Goal: Information Seeking & Learning: Learn about a topic

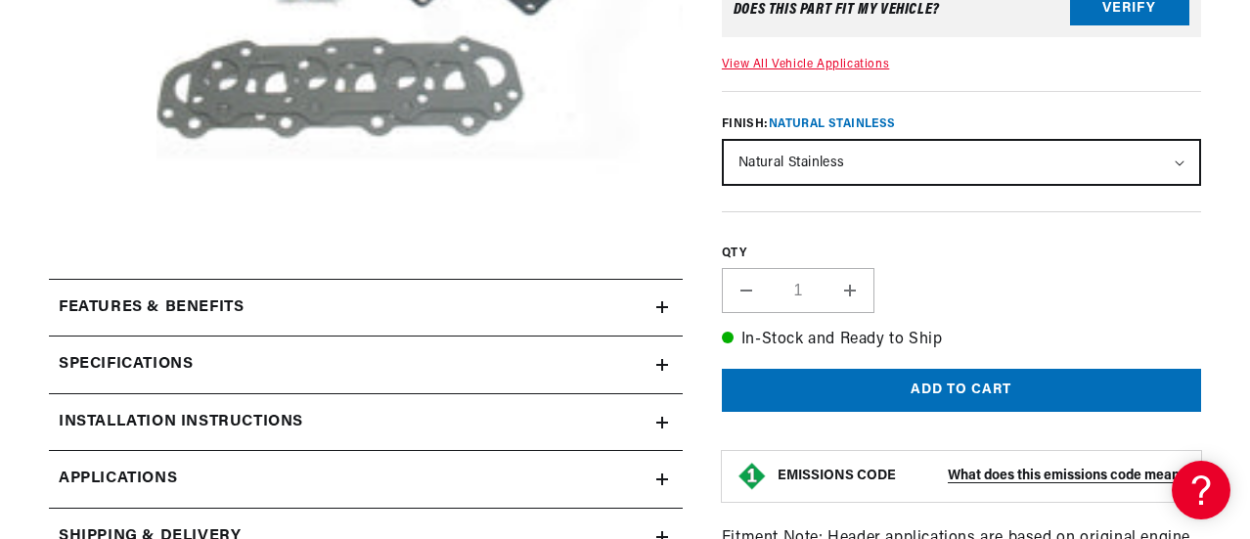
scroll to position [593, 0]
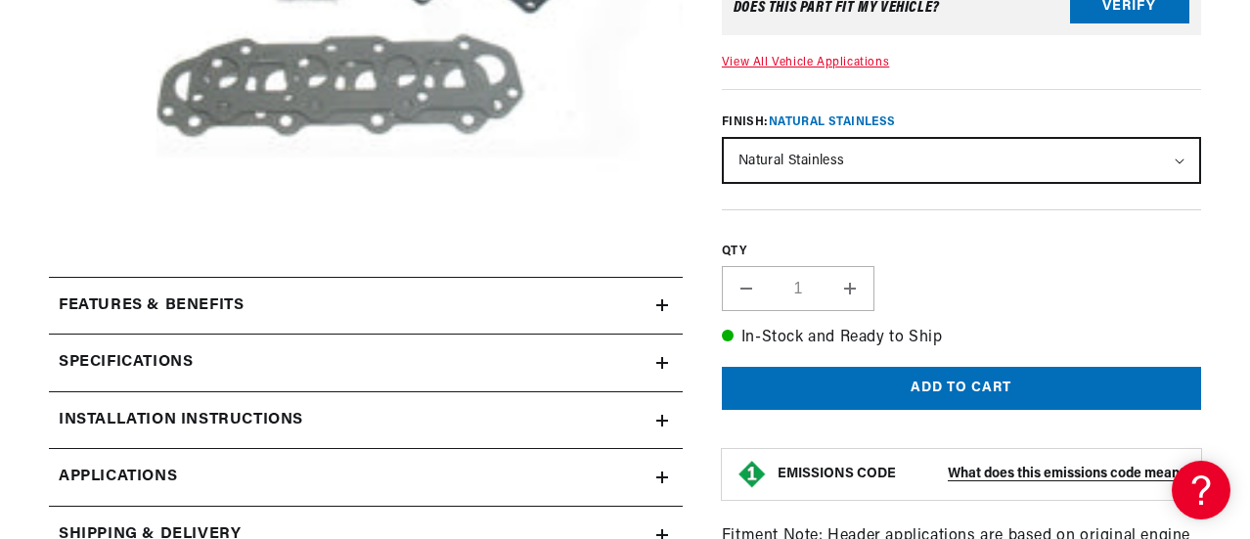
click at [330, 292] on summary "Features & Benefits" at bounding box center [366, 306] width 634 height 57
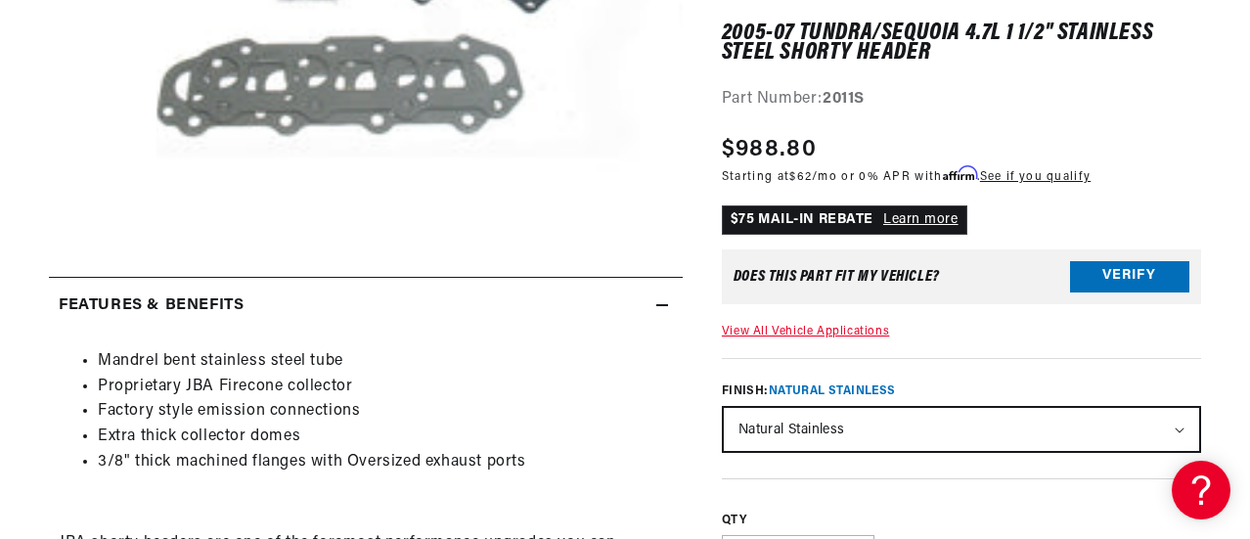
scroll to position [0, 2147]
click at [330, 292] on summary "Features & Benefits" at bounding box center [366, 306] width 634 height 57
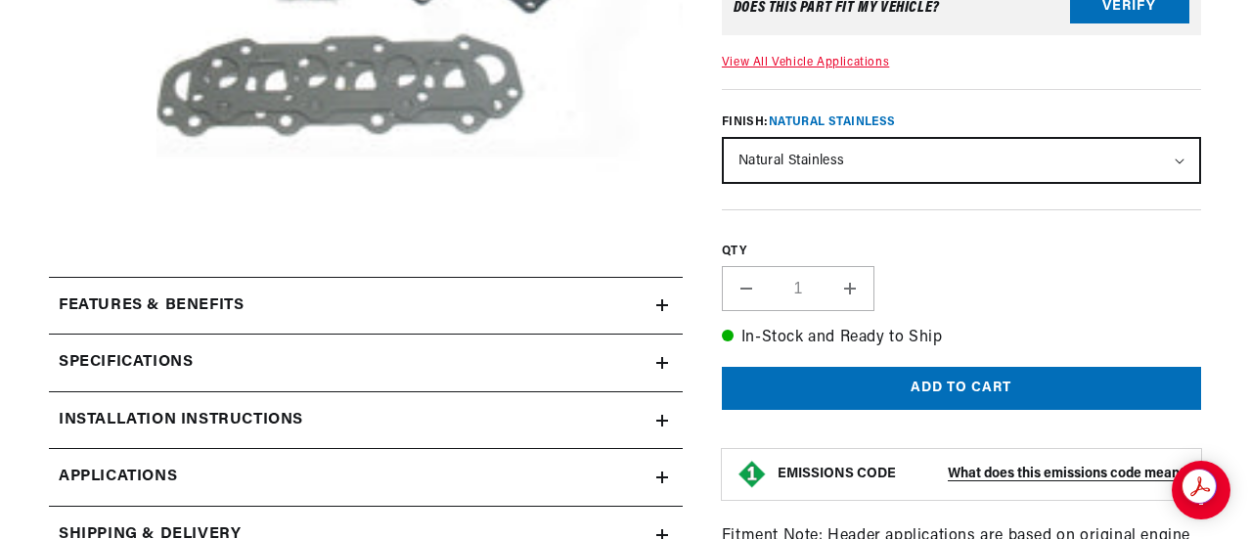
click at [315, 347] on summary "Specifications" at bounding box center [366, 362] width 634 height 57
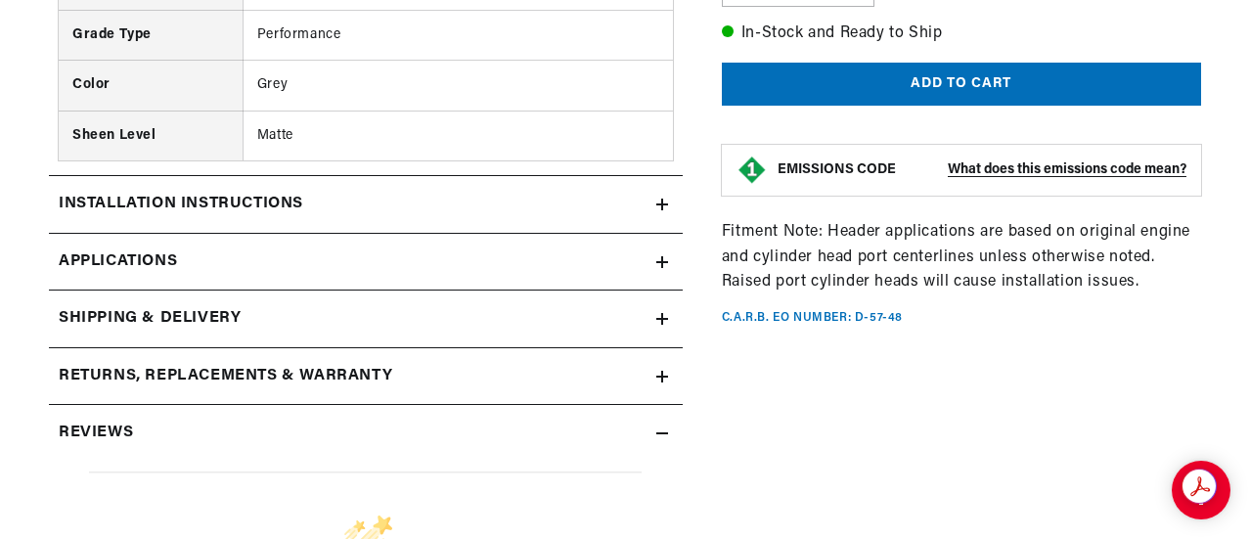
scroll to position [0, 1074]
click at [398, 199] on div "Installation instructions" at bounding box center [352, 204] width 607 height 25
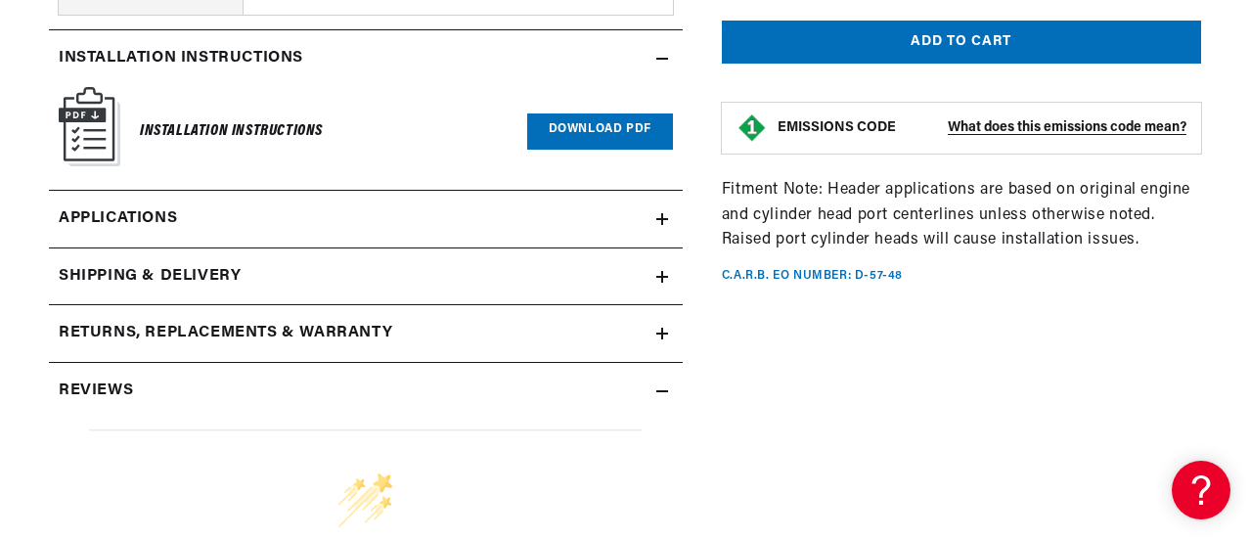
scroll to position [0, 0]
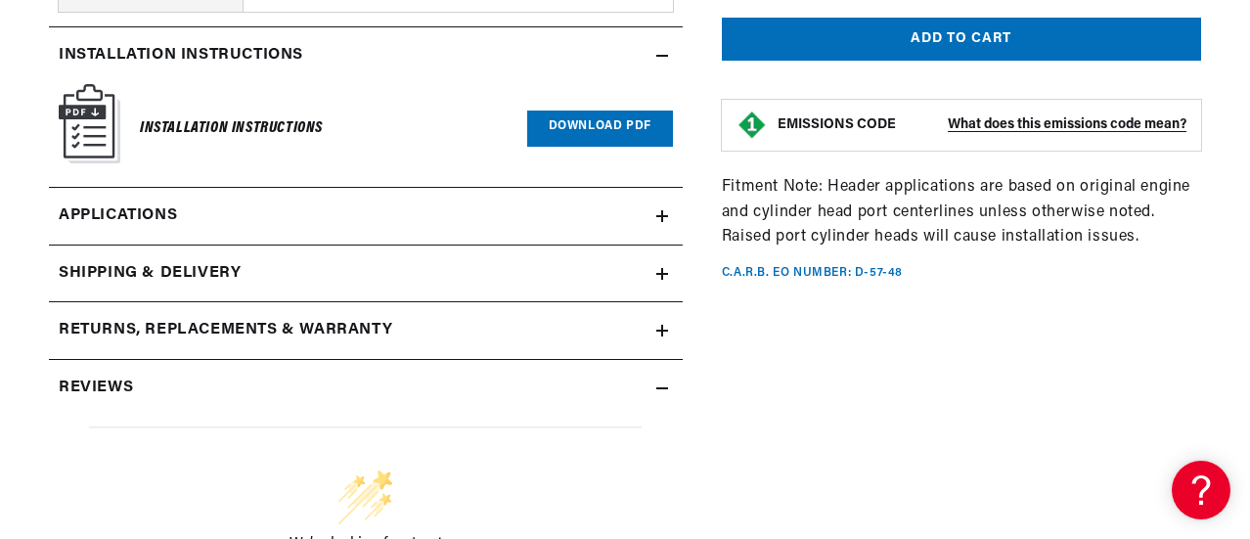
click at [431, 215] on link "Applications" at bounding box center [366, 217] width 634 height 58
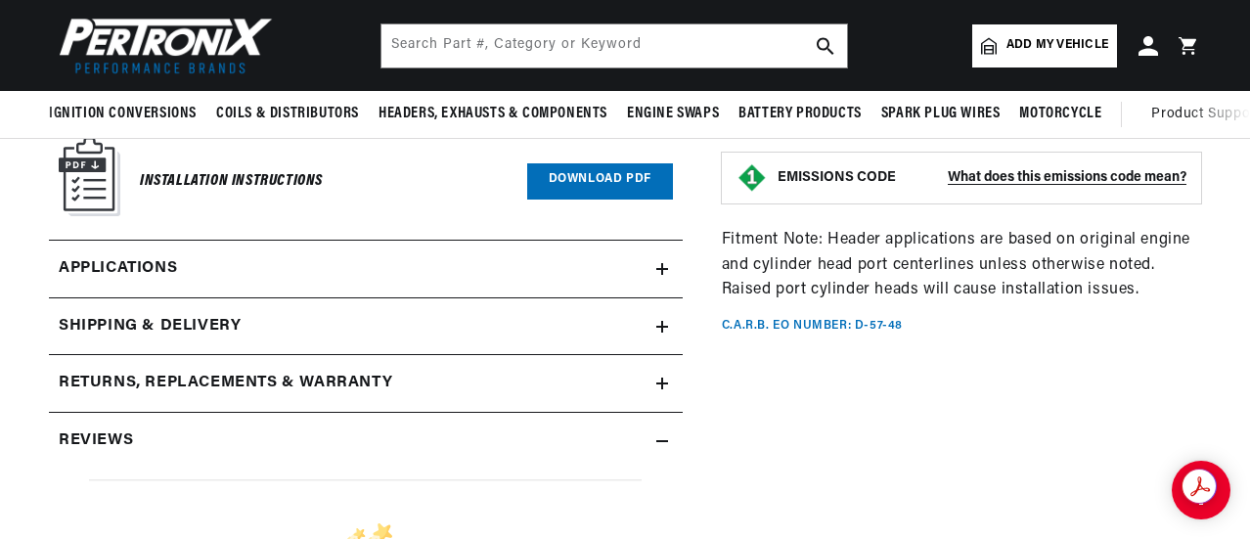
click at [665, 263] on icon at bounding box center [662, 269] width 12 height 12
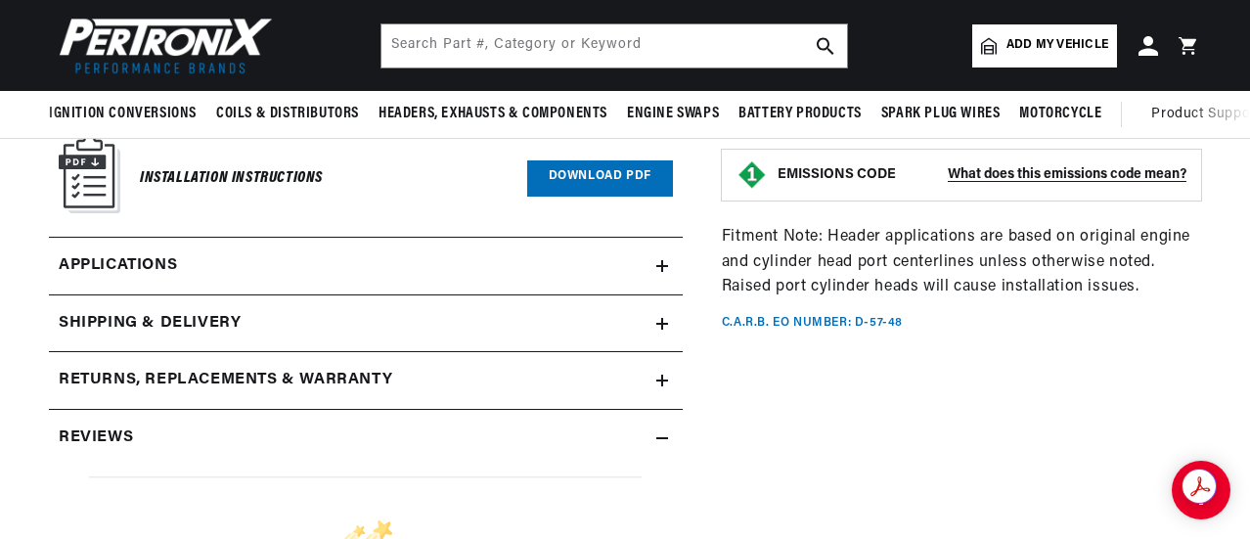
click at [656, 383] on summary "Returns, Replacements & Warranty" at bounding box center [366, 380] width 634 height 57
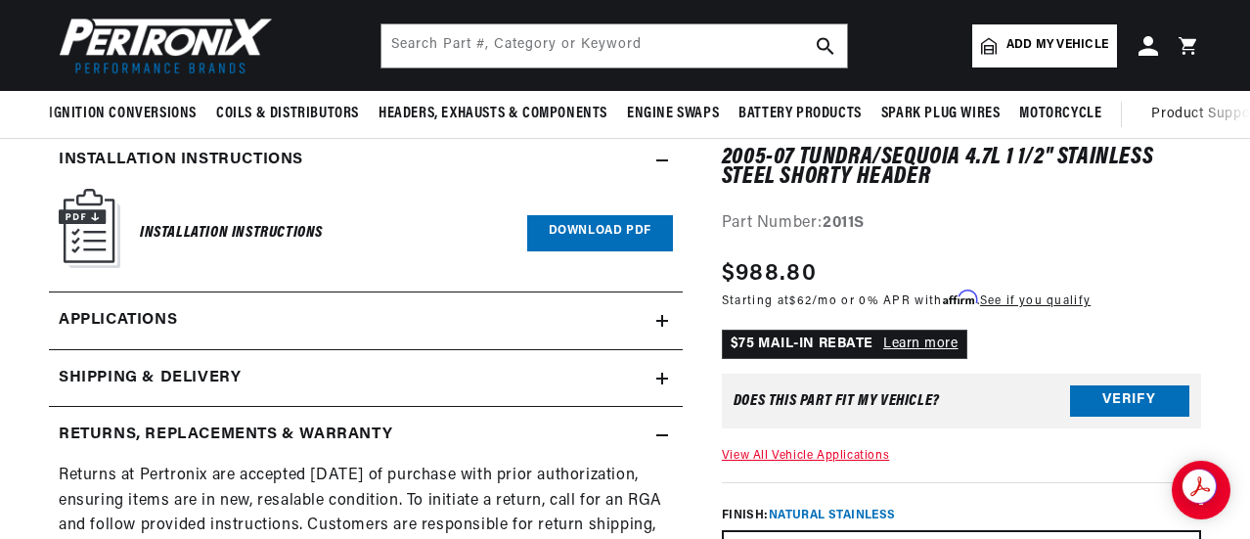
click at [654, 312] on link "Applications" at bounding box center [366, 321] width 634 height 58
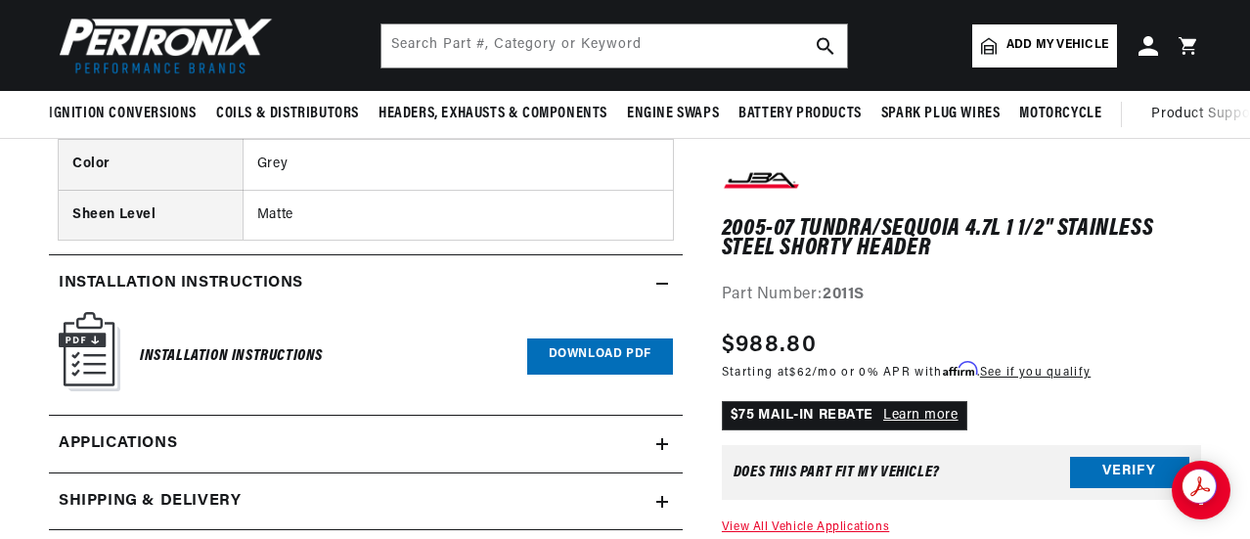
click at [604, 338] on link "Download PDF" at bounding box center [600, 356] width 146 height 36
